Goal: Find specific page/section: Find specific page/section

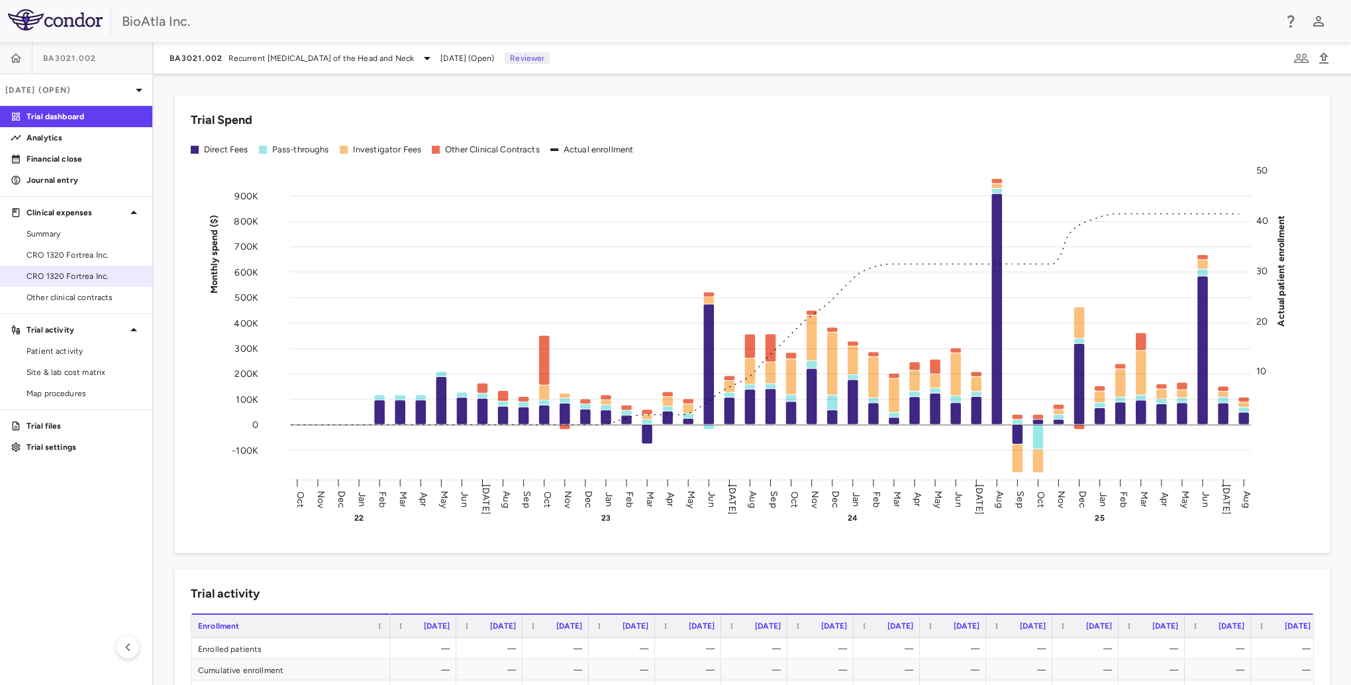
click at [70, 254] on span "CRO 1320 Fortrea Inc." at bounding box center [83, 255] width 115 height 12
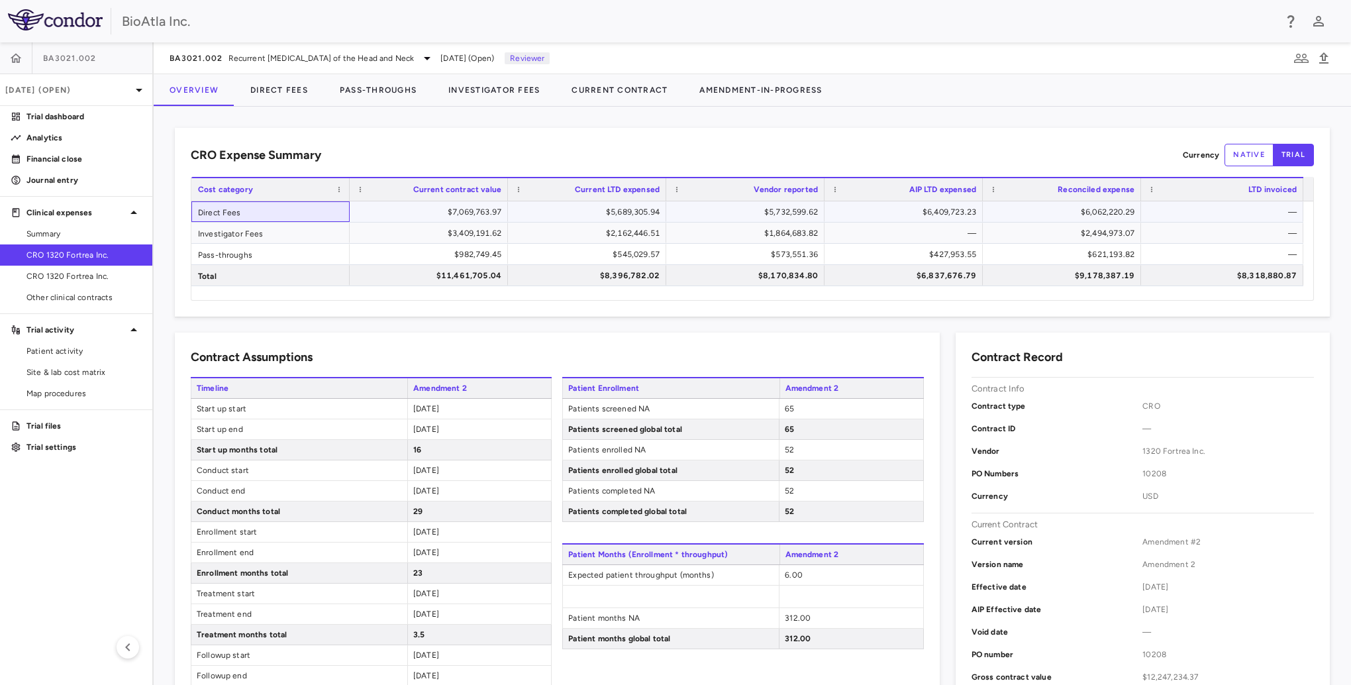
click at [229, 211] on div "Direct Fees" at bounding box center [270, 211] width 158 height 21
click at [294, 86] on button "Direct Fees" at bounding box center [278, 90] width 89 height 32
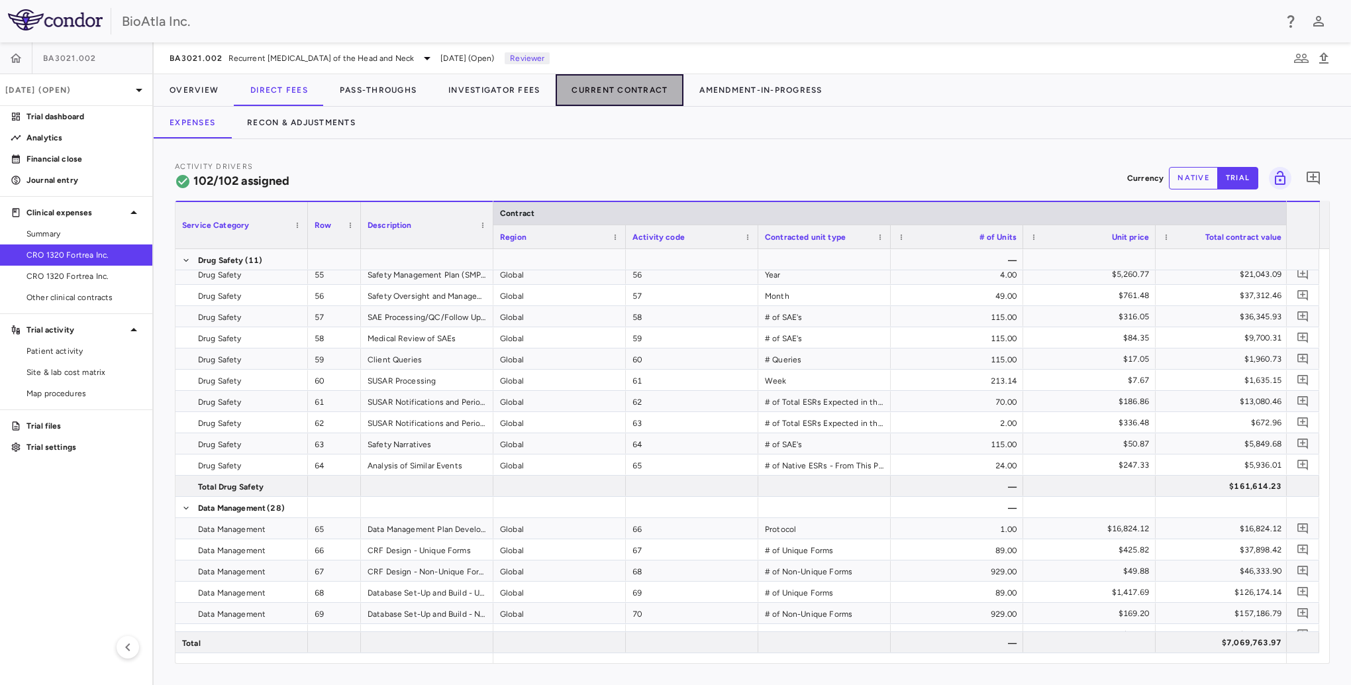
click at [605, 89] on button "Current Contract" at bounding box center [620, 90] width 128 height 32
